Goal: Navigation & Orientation: Find specific page/section

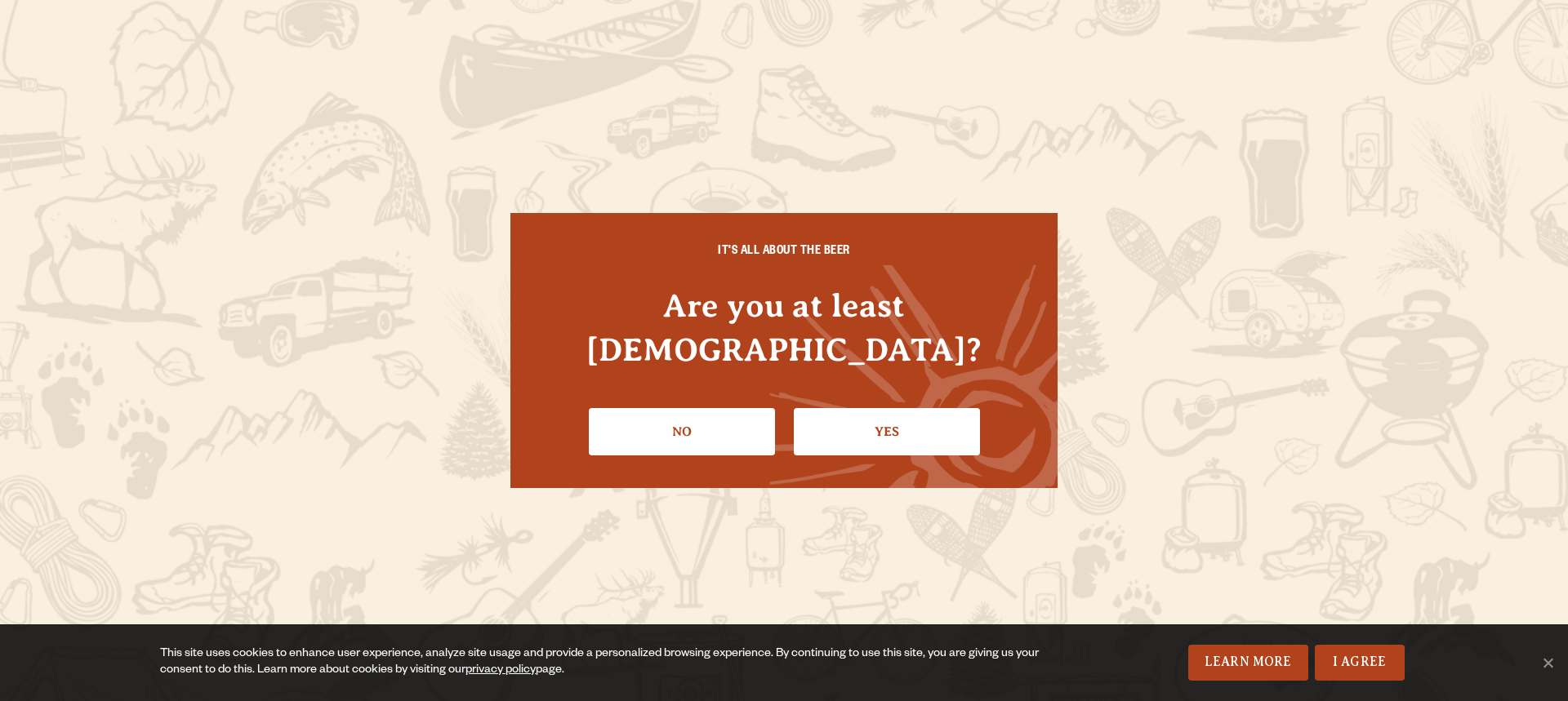
click at [868, 412] on link "Yes" at bounding box center [887, 432] width 186 height 48
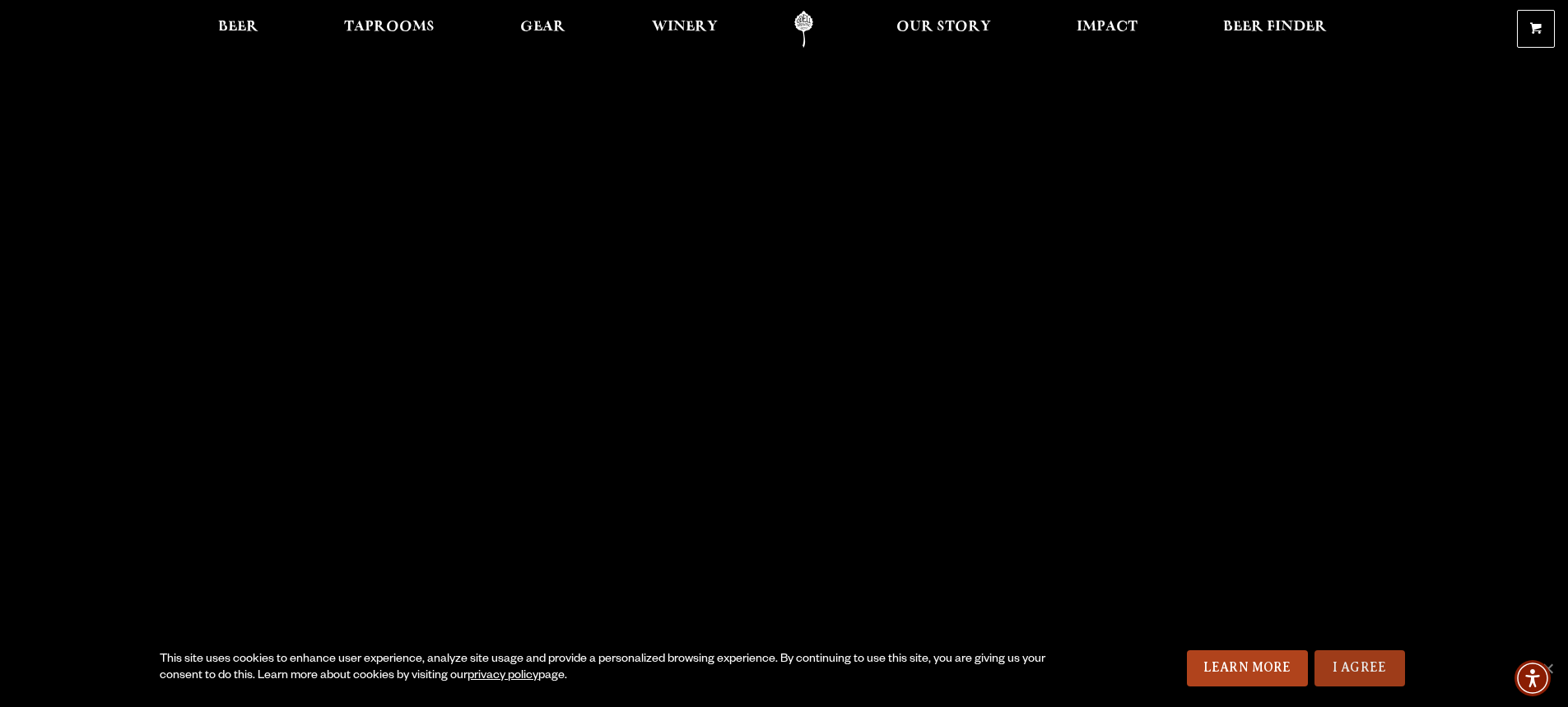
click at [1340, 665] on link "I Agree" at bounding box center [1359, 669] width 91 height 37
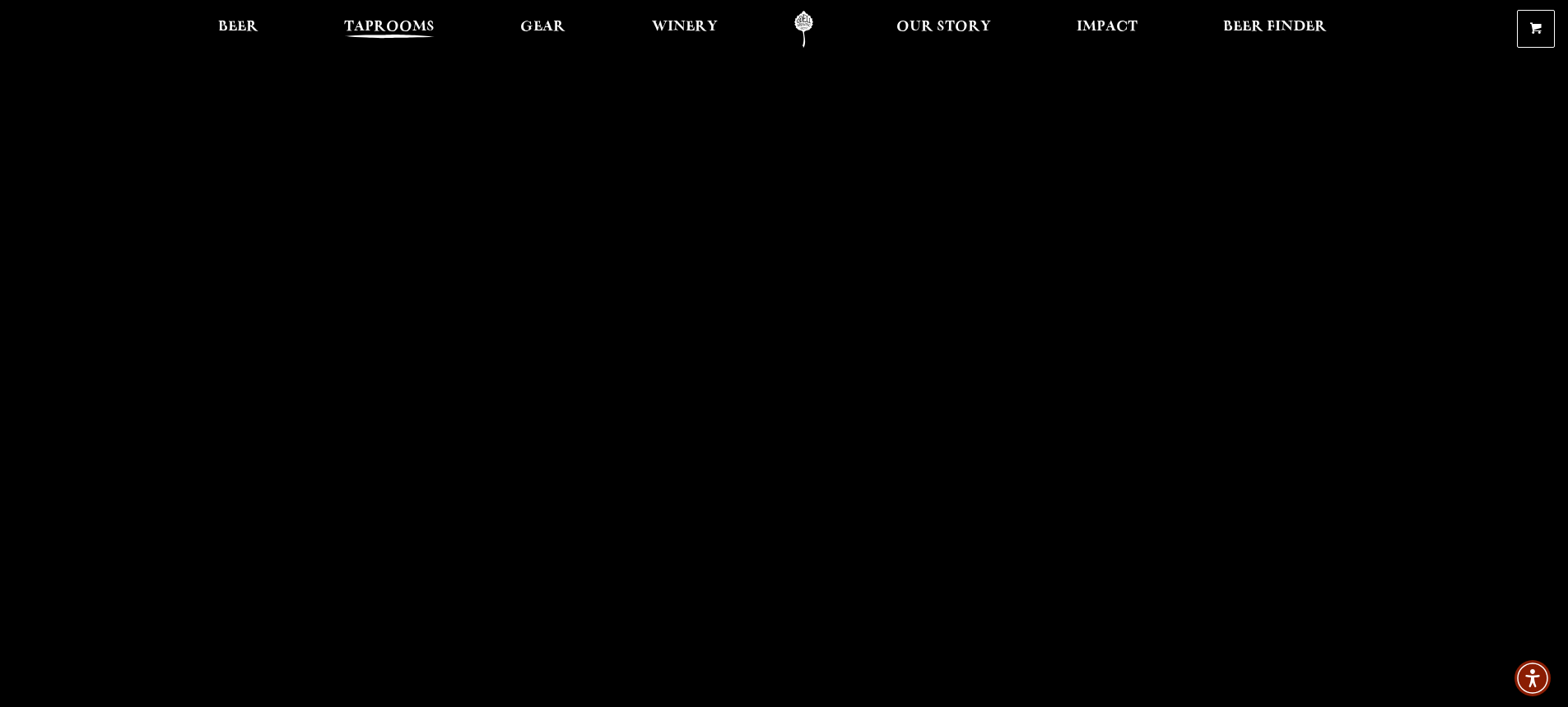
click at [380, 24] on span "Taprooms" at bounding box center [389, 27] width 91 height 13
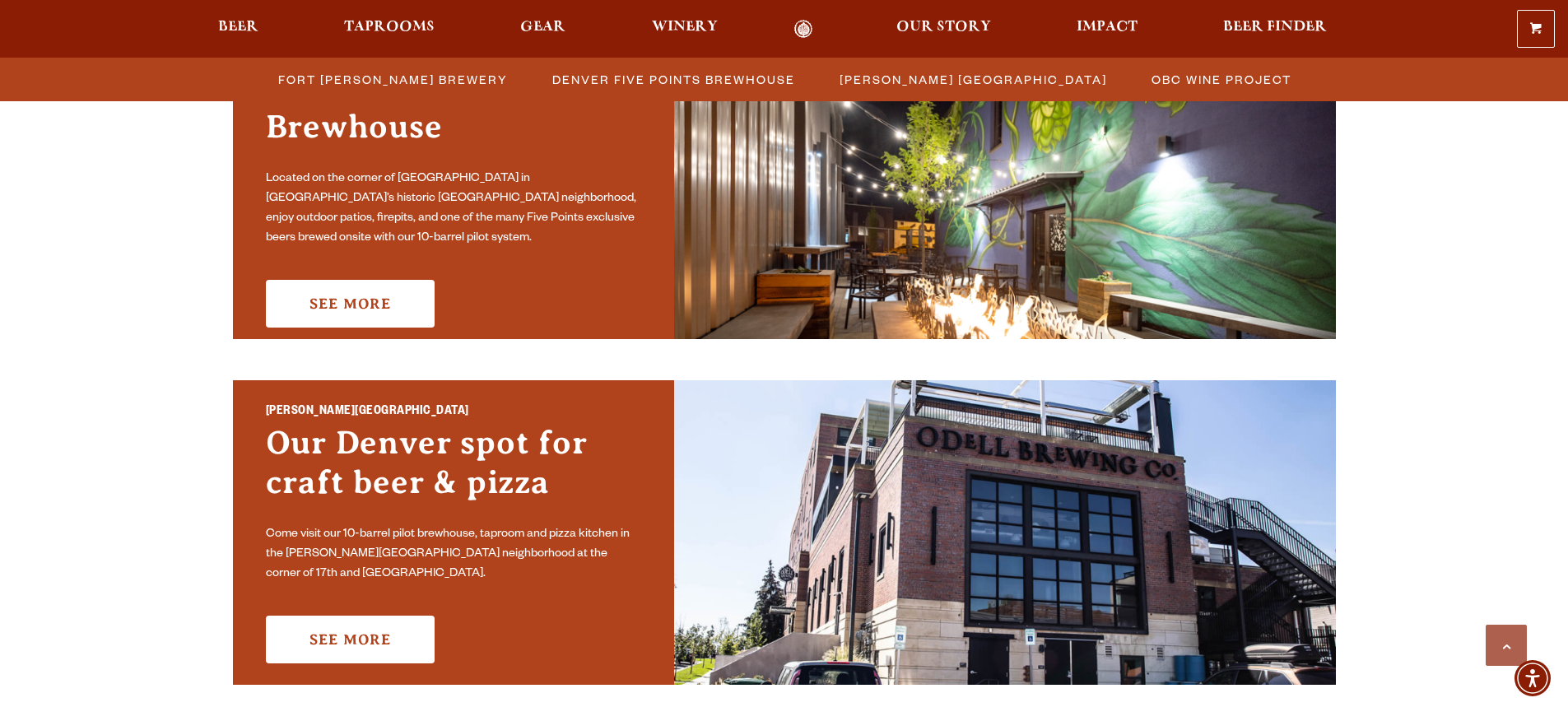
scroll to position [906, 0]
